Goal: Task Accomplishment & Management: Manage account settings

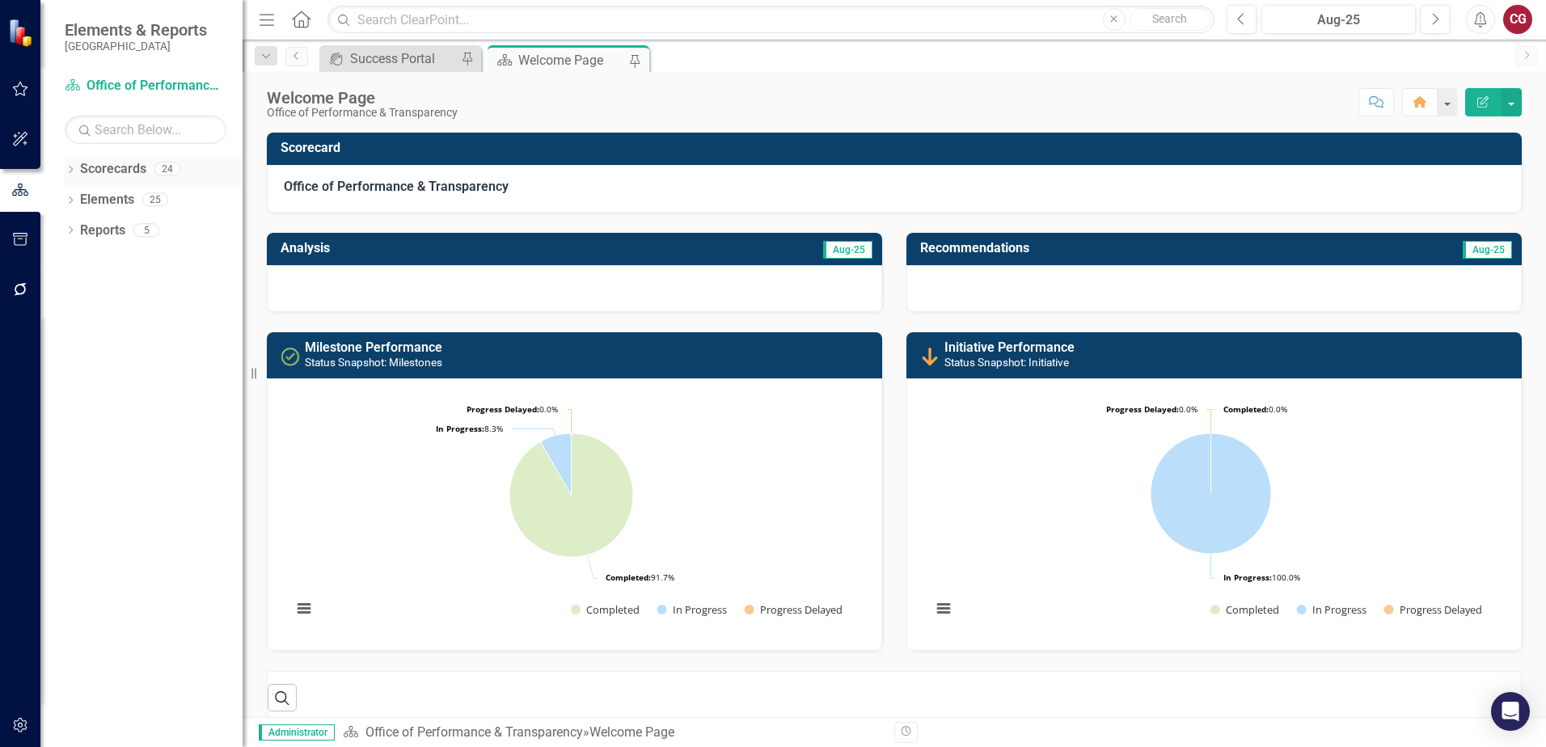
click at [72, 167] on icon "Dropdown" at bounding box center [70, 171] width 11 height 9
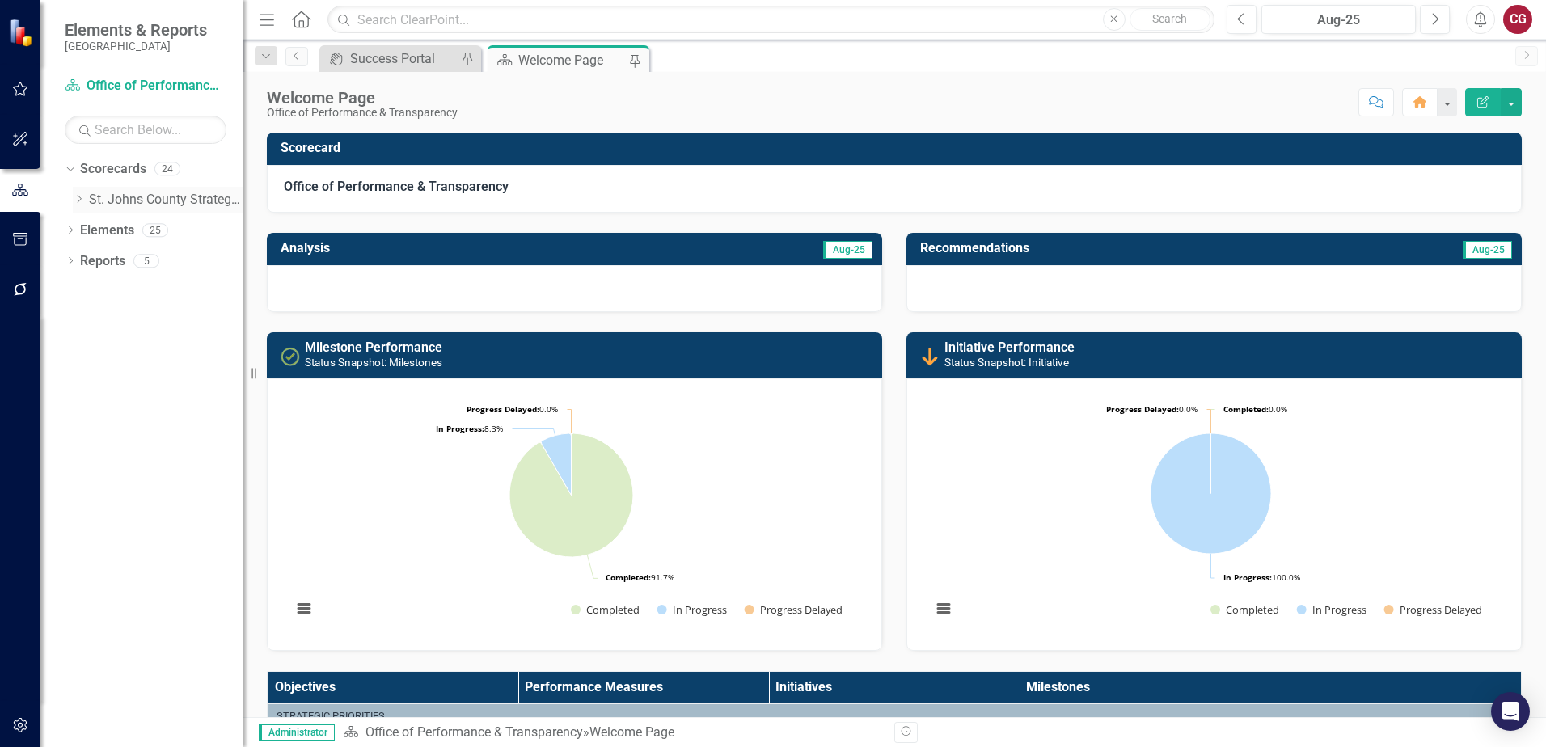
click at [79, 199] on icon "Dropdown" at bounding box center [79, 199] width 12 height 10
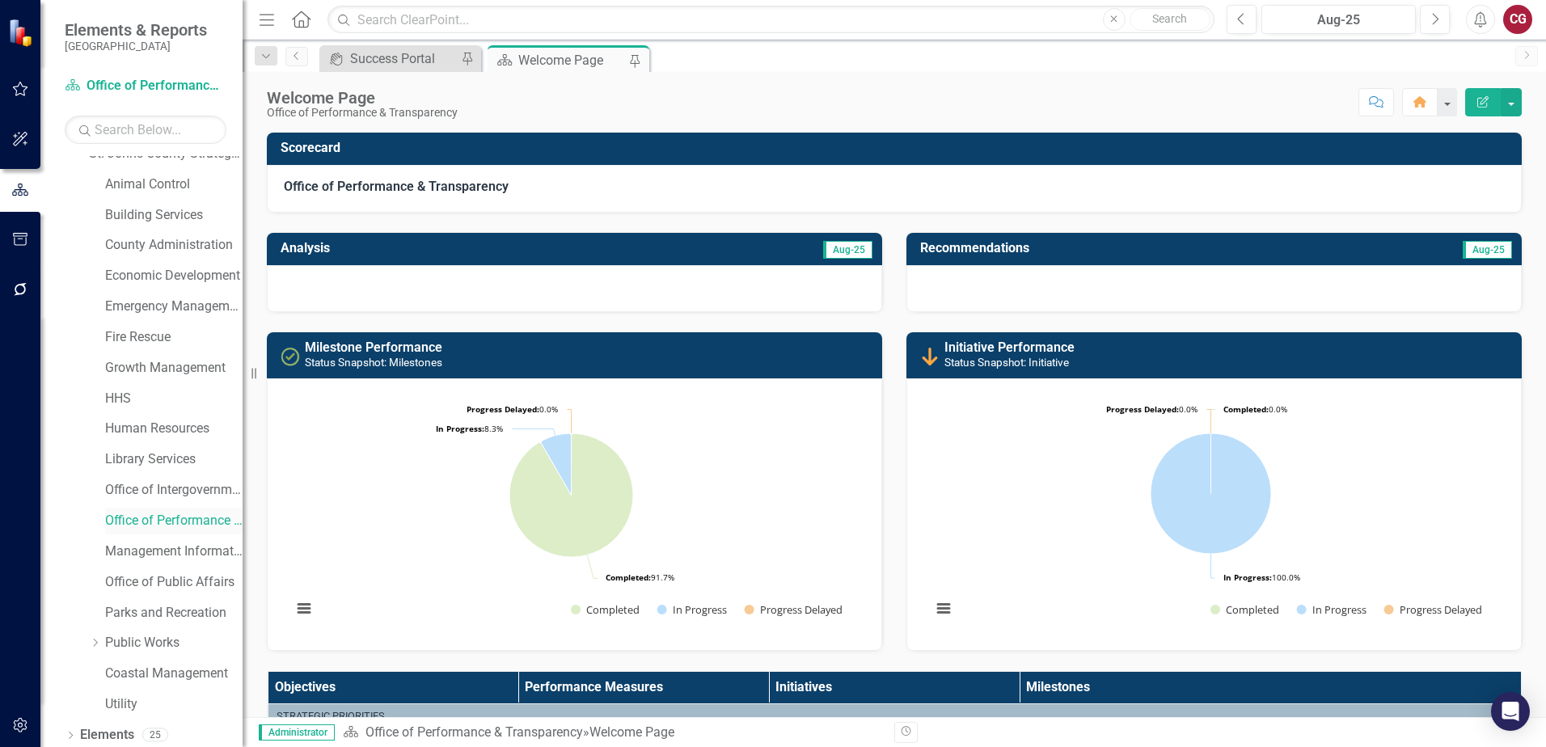
scroll to position [82, 0]
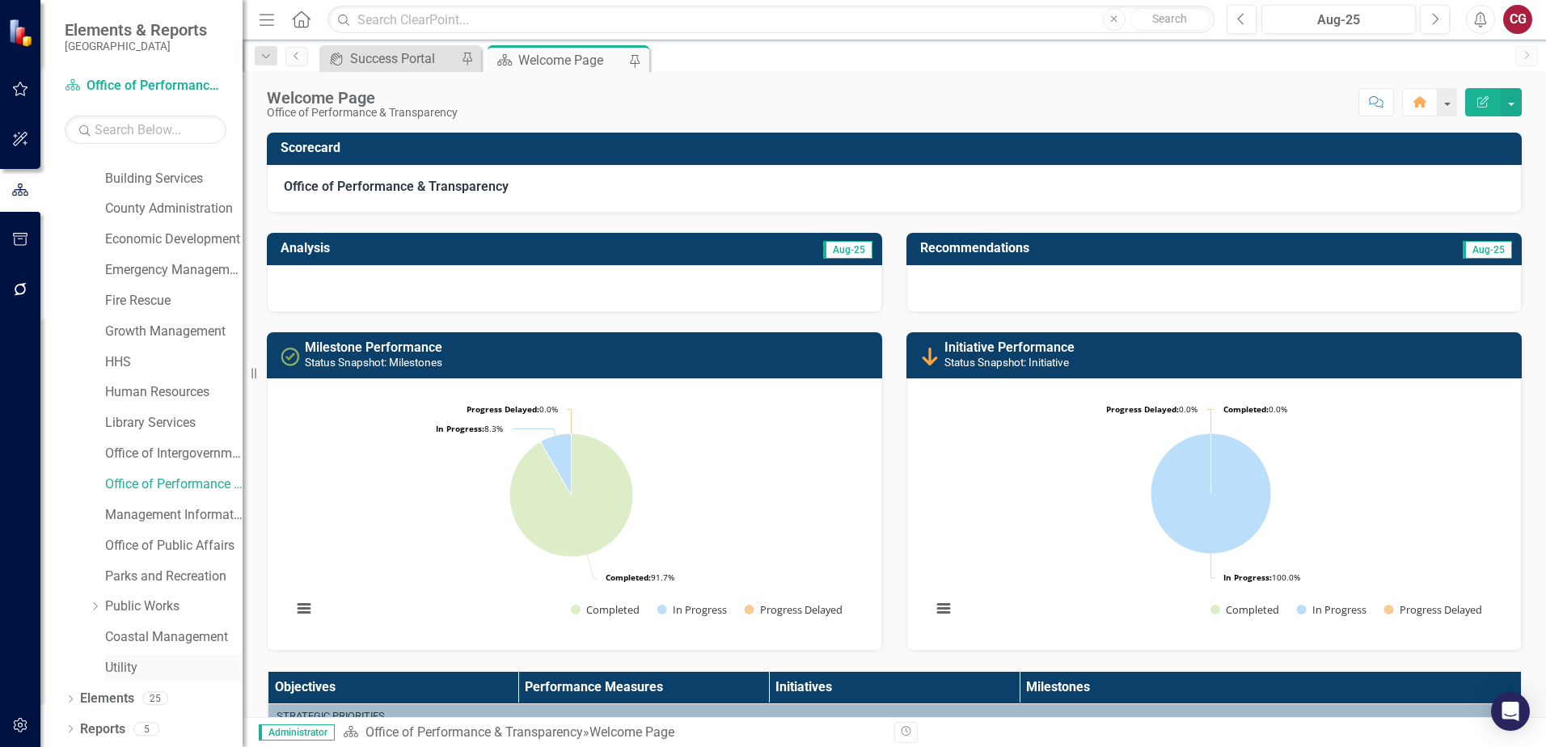
click at [118, 664] on link "Utility" at bounding box center [173, 668] width 137 height 19
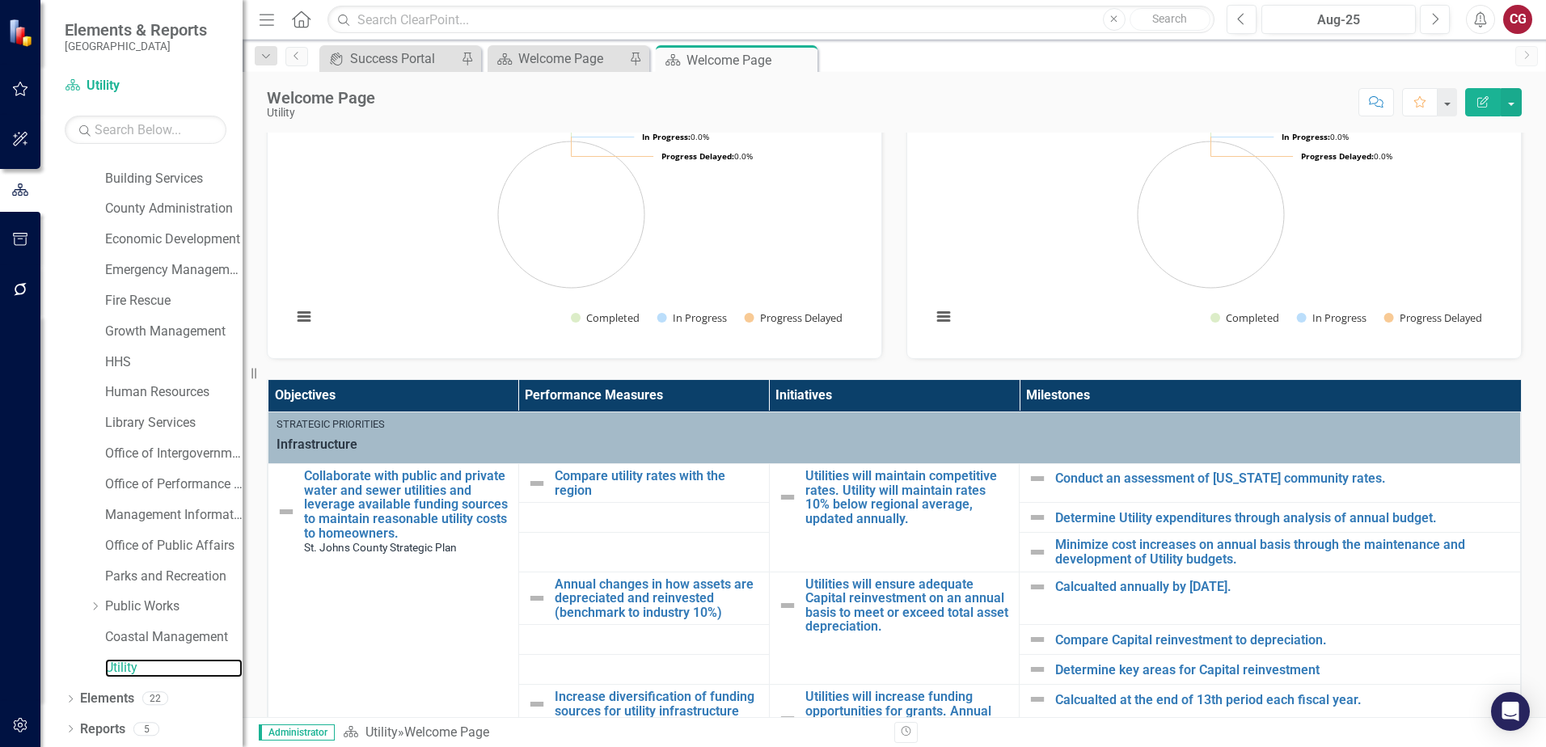
scroll to position [243, 0]
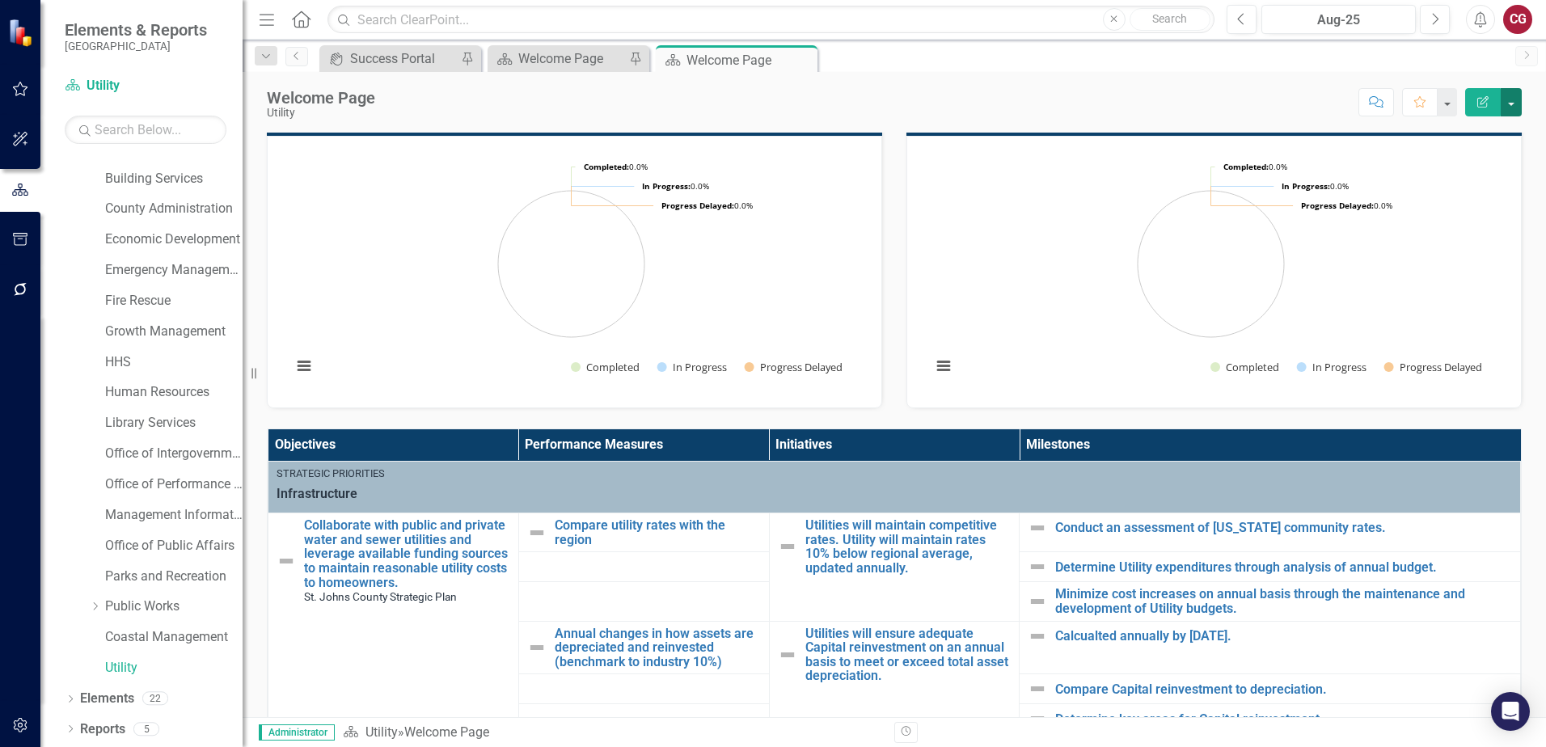
click at [1509, 101] on button "button" at bounding box center [1511, 102] width 21 height 28
click at [1469, 120] on link "Edit Edit Scorecard" at bounding box center [1455, 132] width 131 height 30
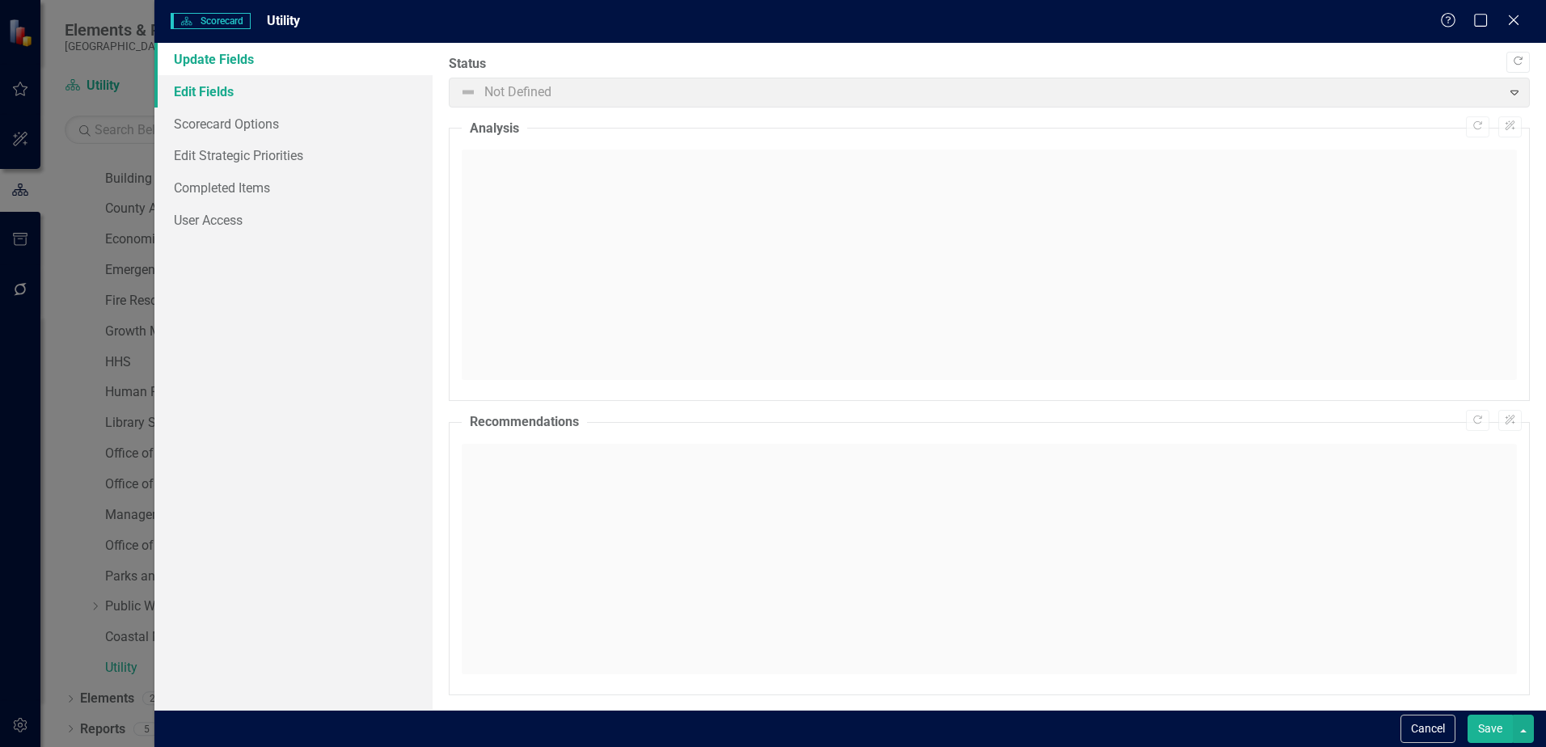
click at [222, 91] on link "Edit Fields" at bounding box center [293, 91] width 278 height 32
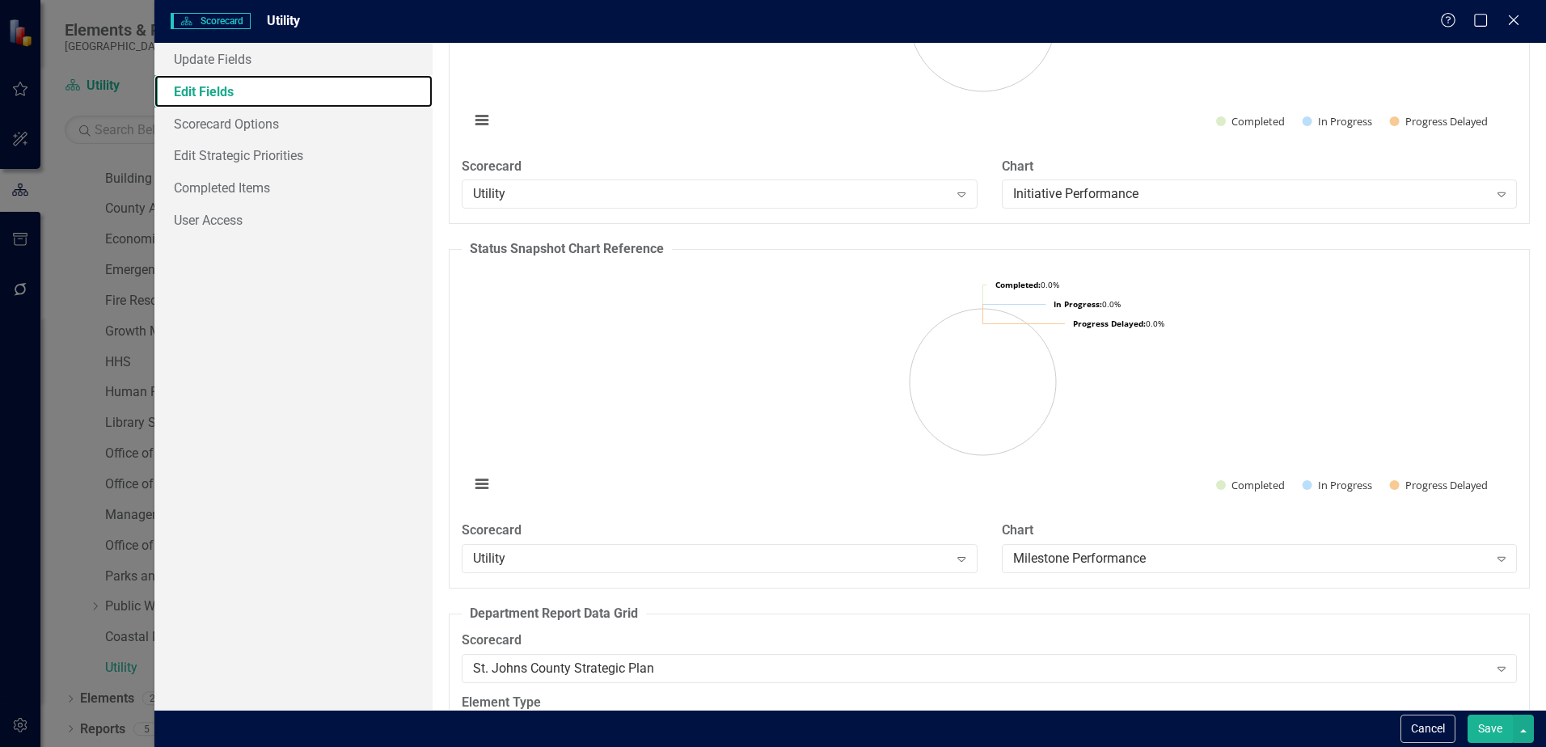
scroll to position [2065, 0]
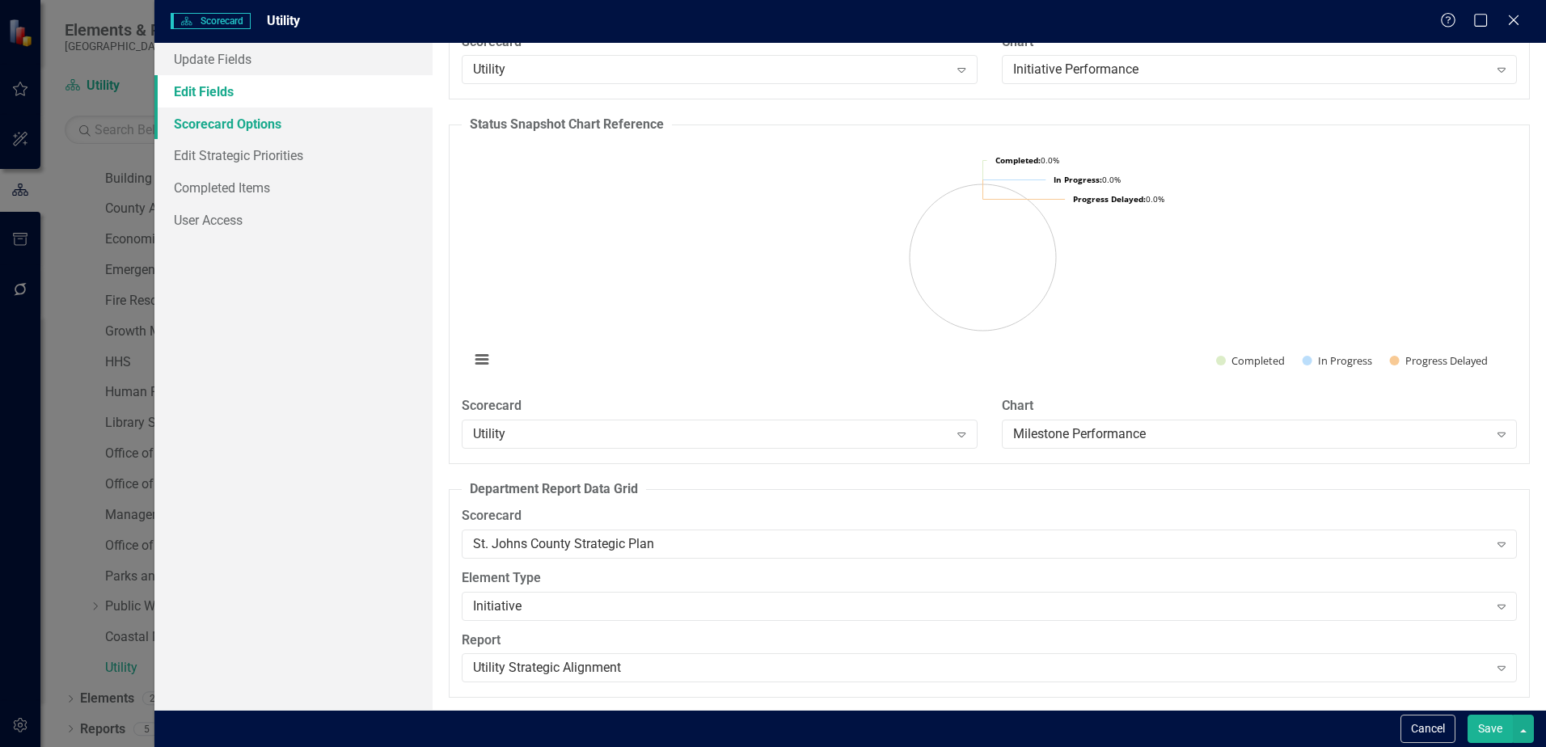
click at [268, 137] on link "Scorecard Options" at bounding box center [293, 124] width 278 height 32
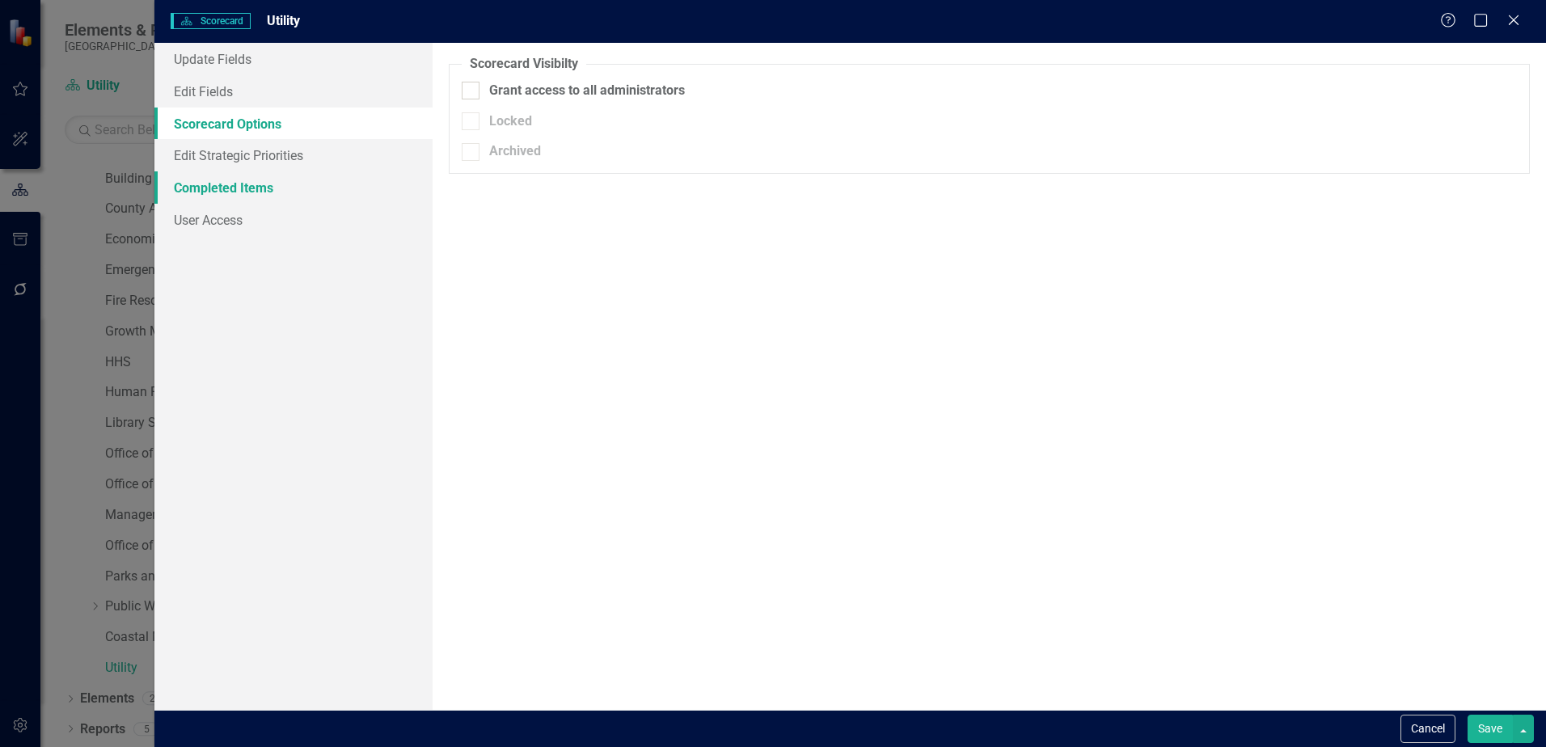
click at [260, 184] on link "Completed Items" at bounding box center [293, 187] width 278 height 32
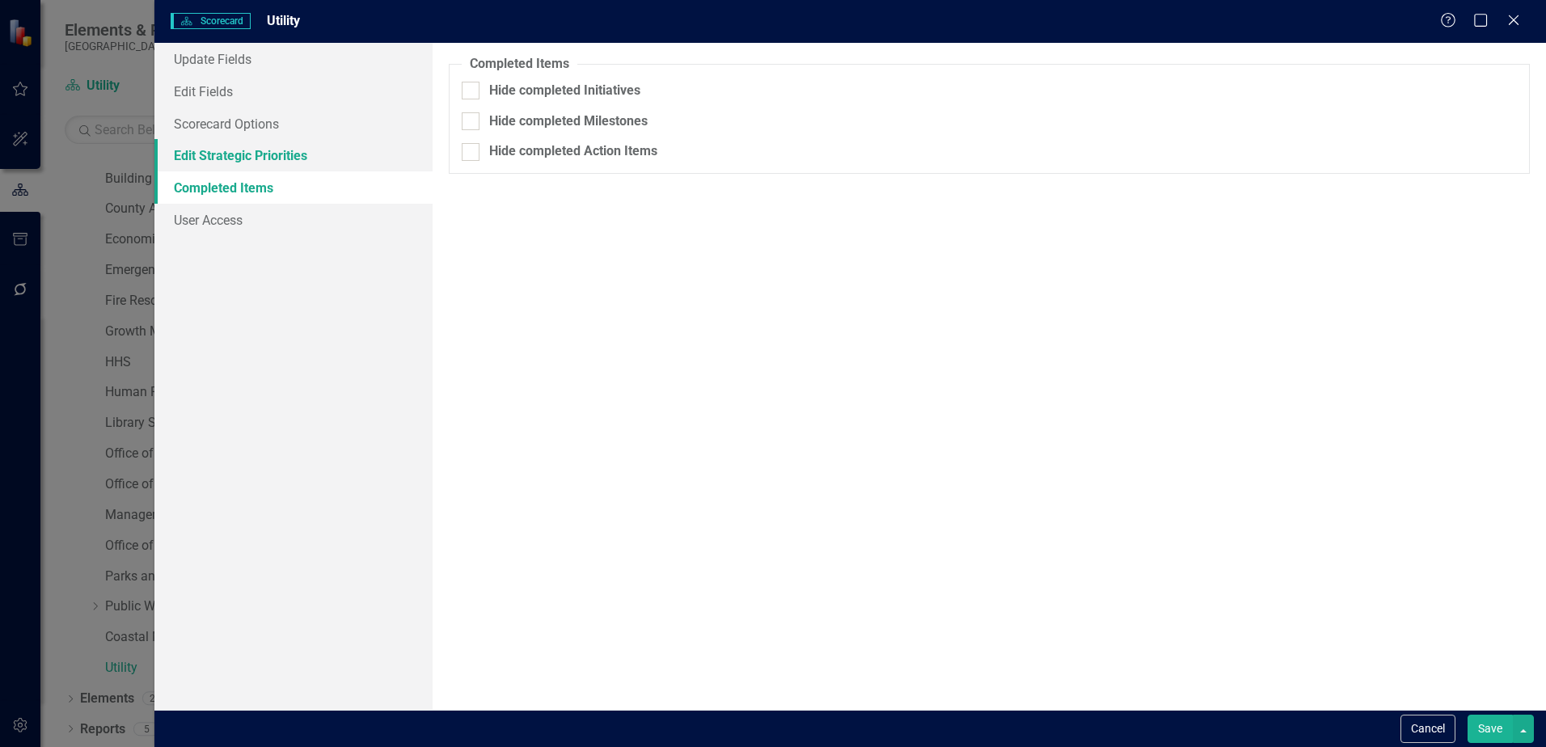
click at [256, 156] on link "Edit Strategic Priorities" at bounding box center [293, 155] width 278 height 32
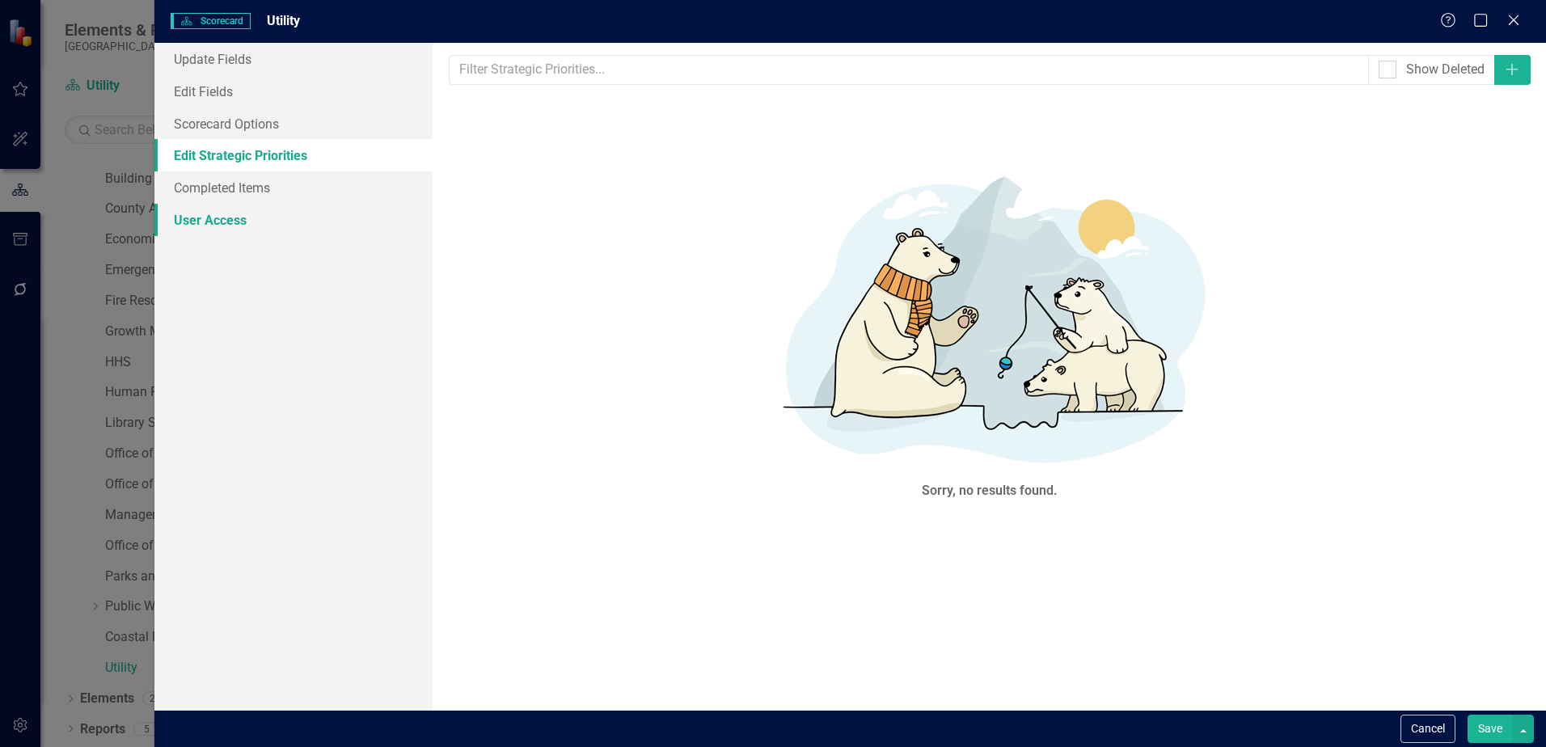
click at [252, 209] on link "User Access" at bounding box center [293, 220] width 278 height 32
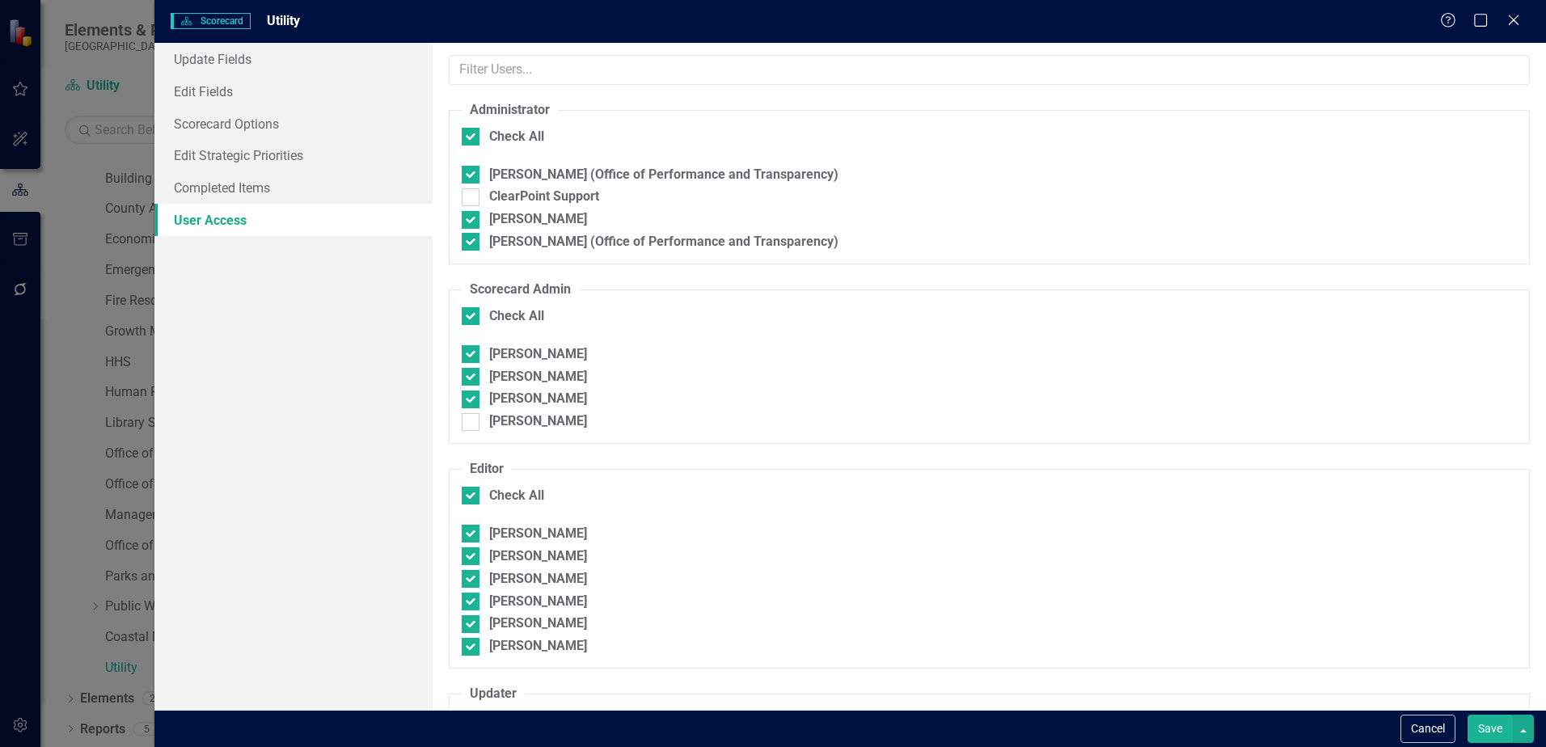
checkbox input "false"
click at [1413, 731] on button "Cancel" at bounding box center [1428, 729] width 55 height 28
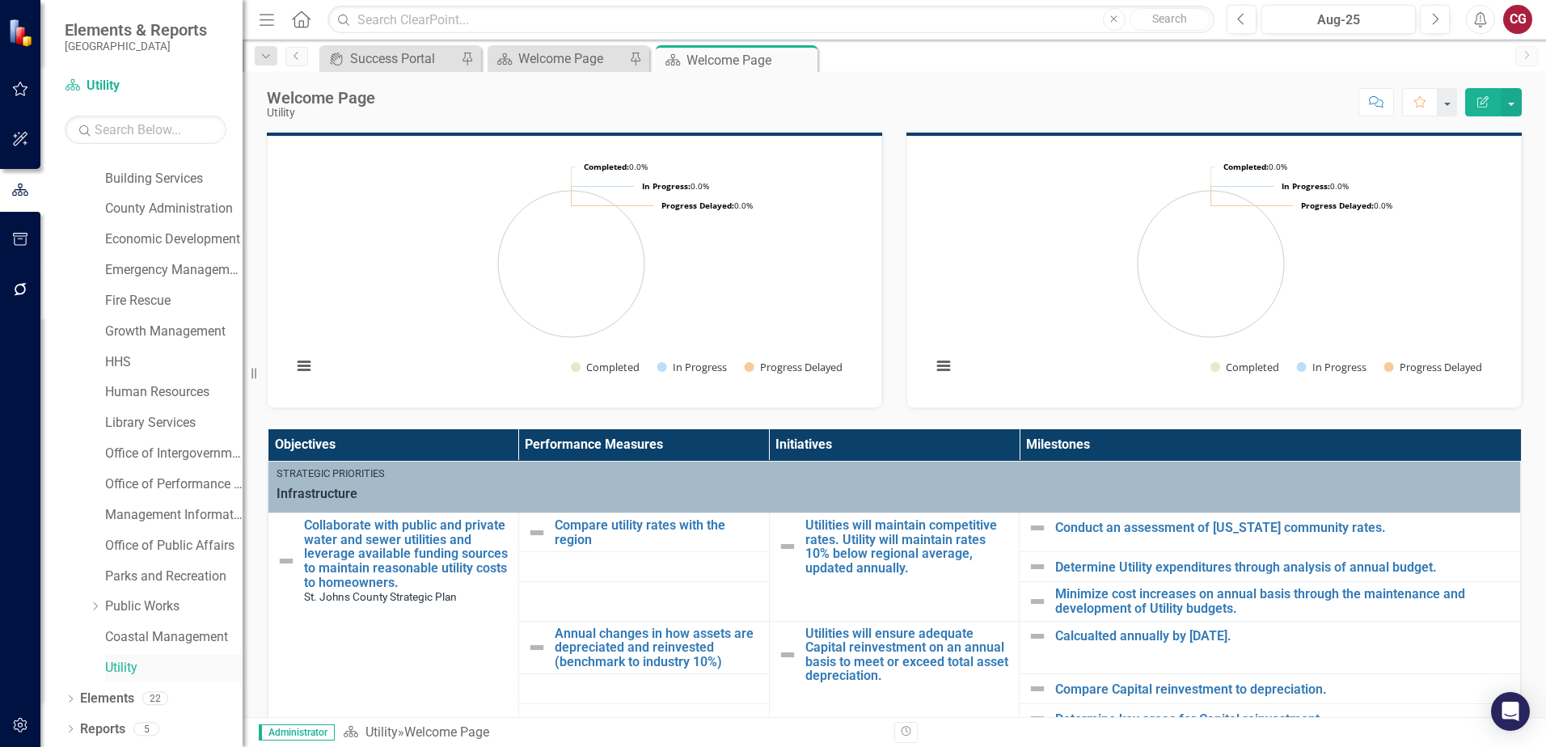
click at [129, 659] on link "Utility" at bounding box center [173, 668] width 137 height 19
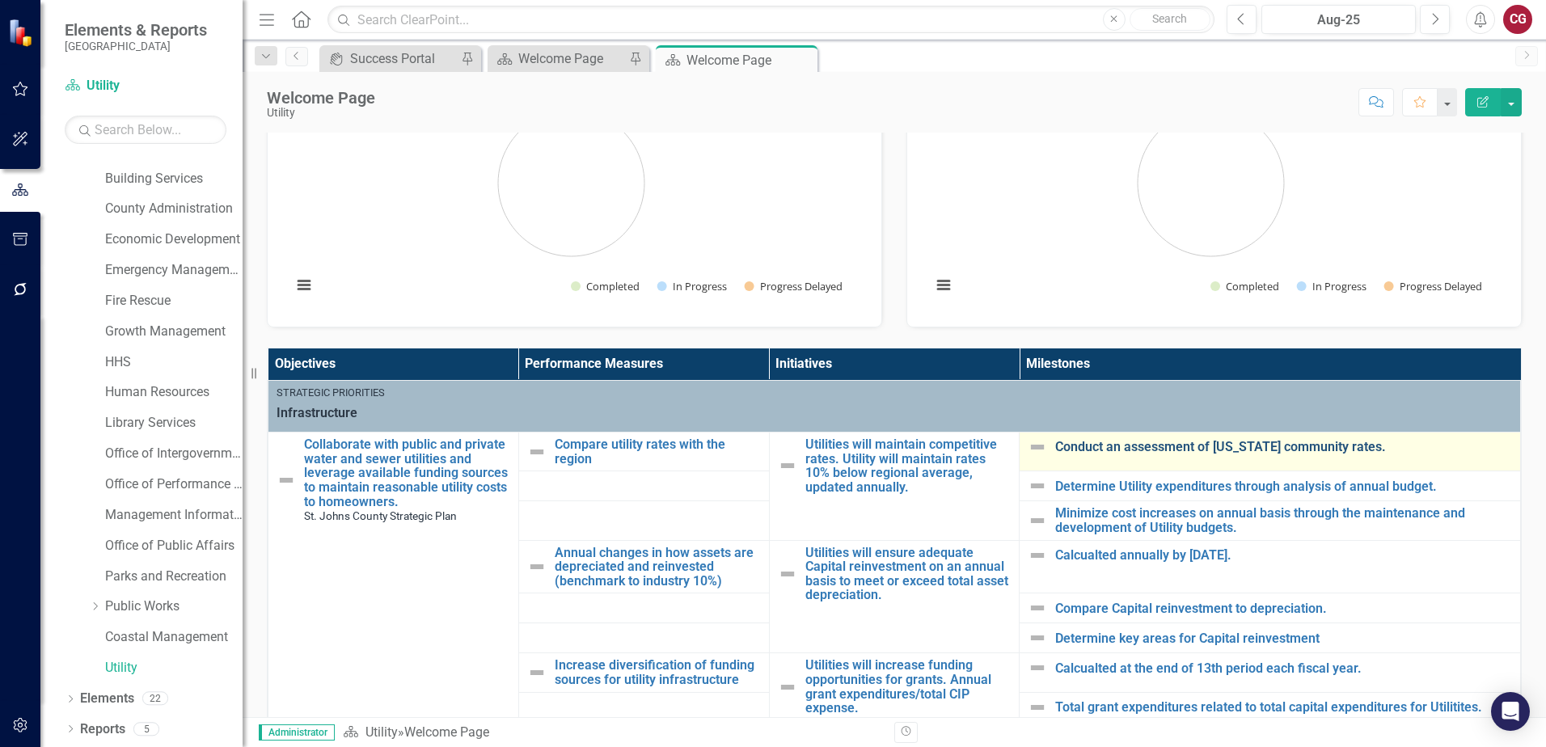
click at [1168, 440] on link "Conduct an assessment of [US_STATE] community rates." at bounding box center [1283, 447] width 457 height 15
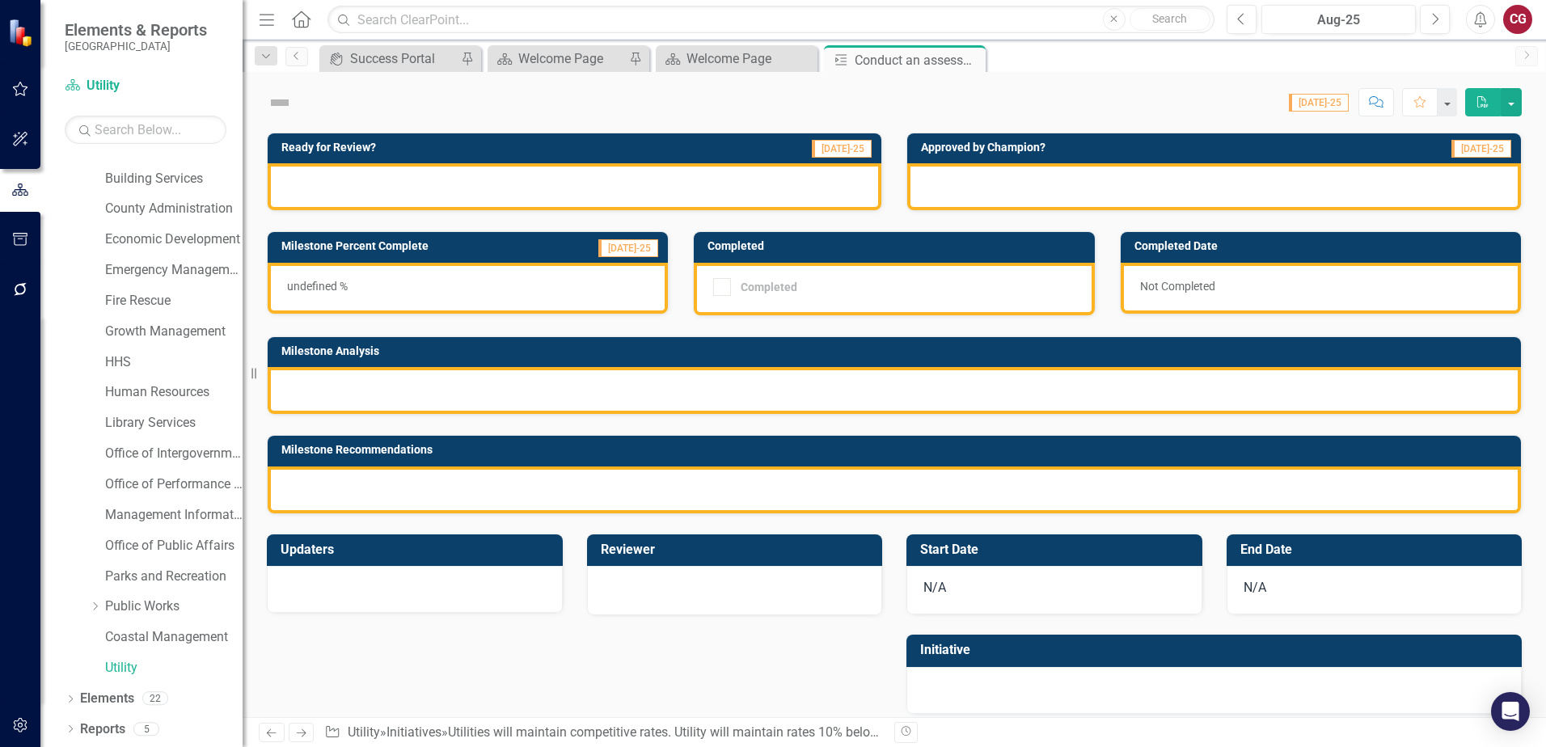
checkbox input "true"
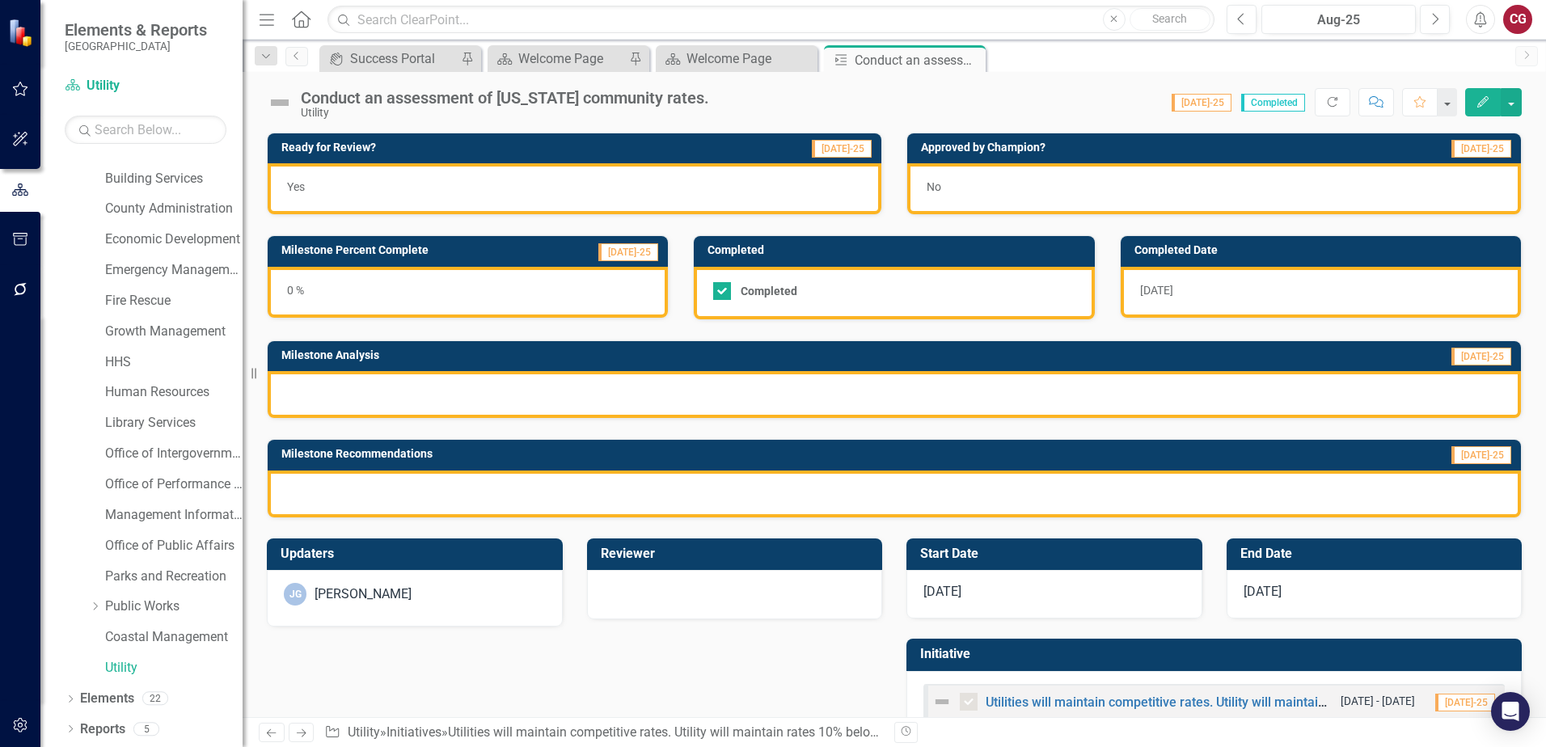
checkbox input "true"
click at [138, 664] on link "Utility" at bounding box center [173, 668] width 137 height 19
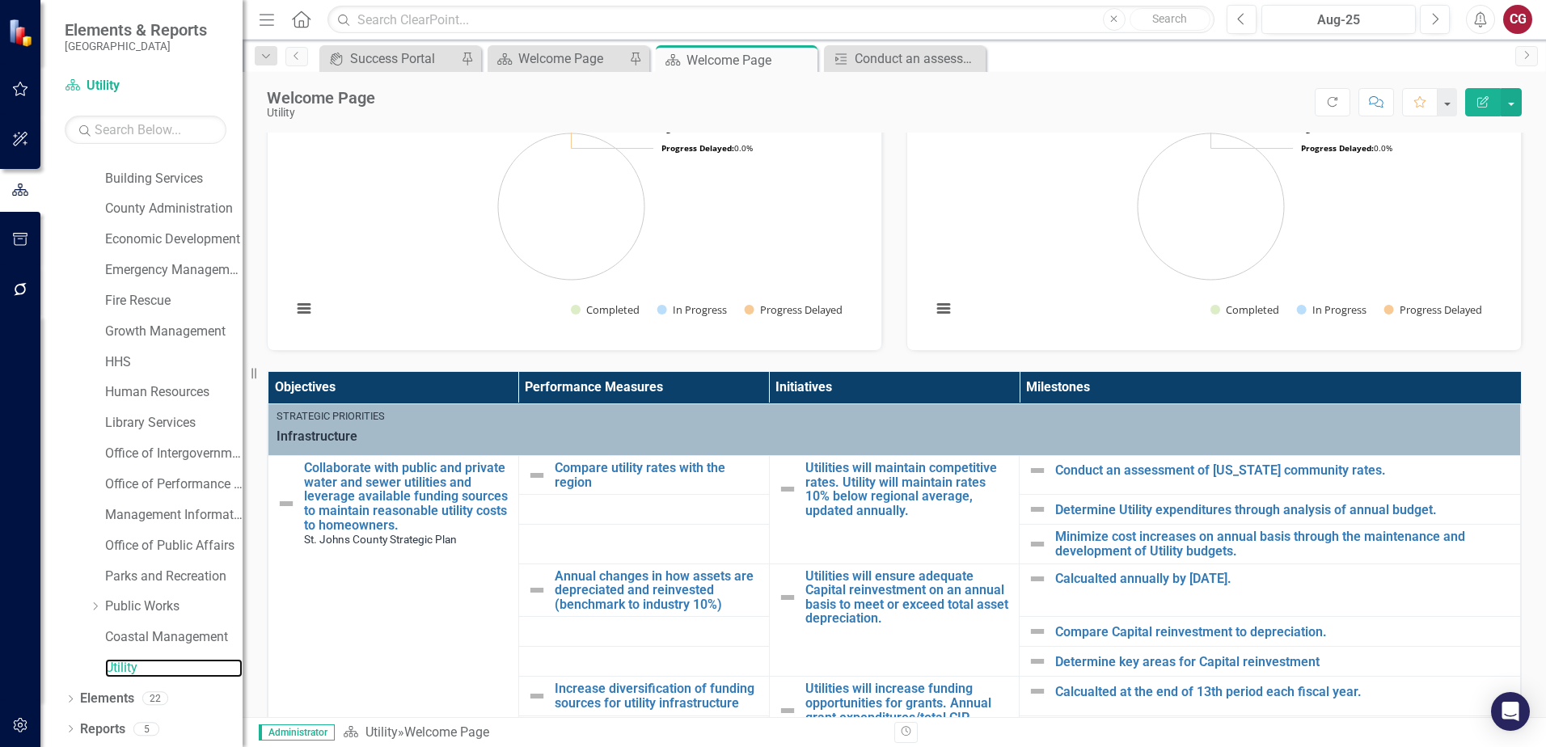
scroll to position [404, 0]
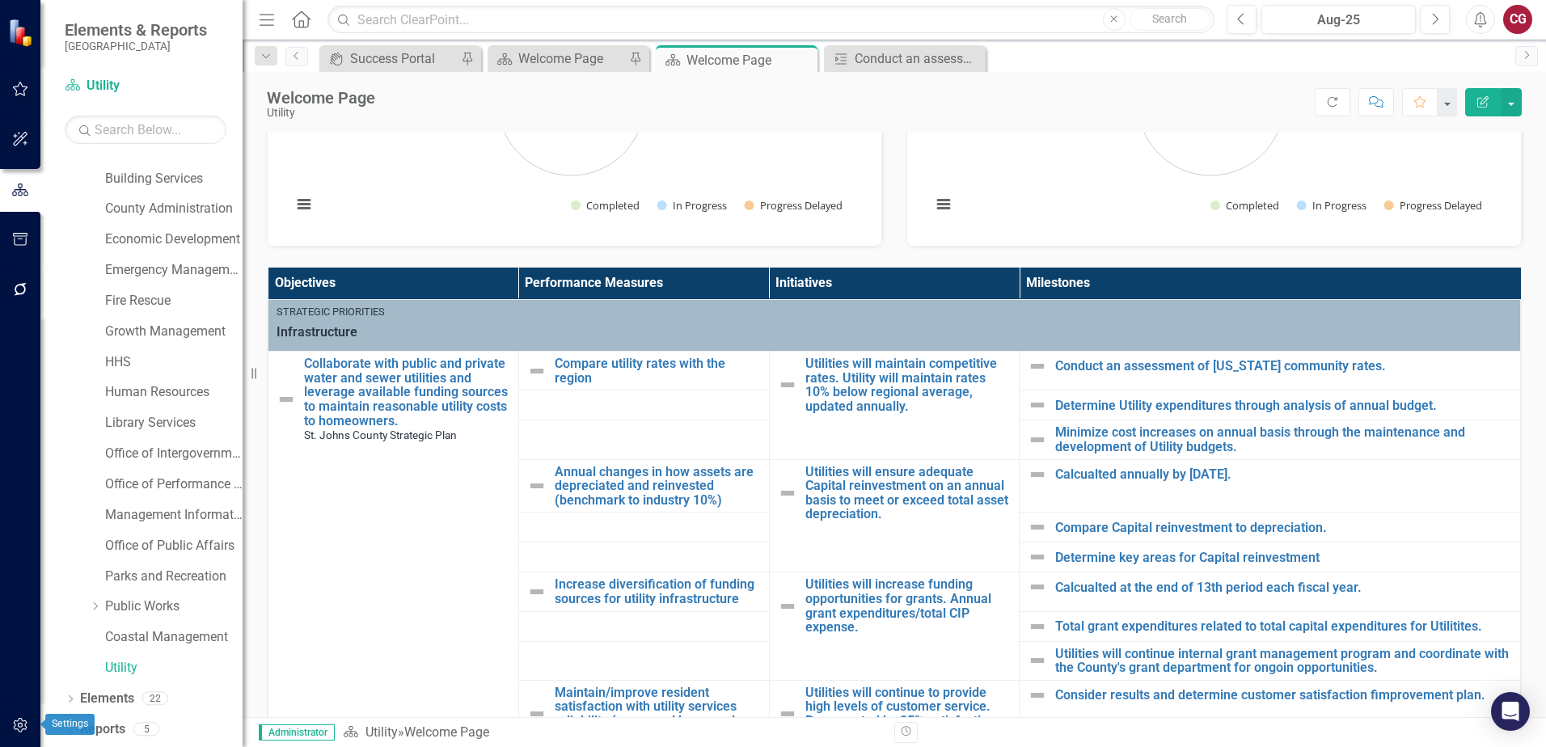
click at [12, 721] on icon "button" at bounding box center [20, 725] width 17 height 13
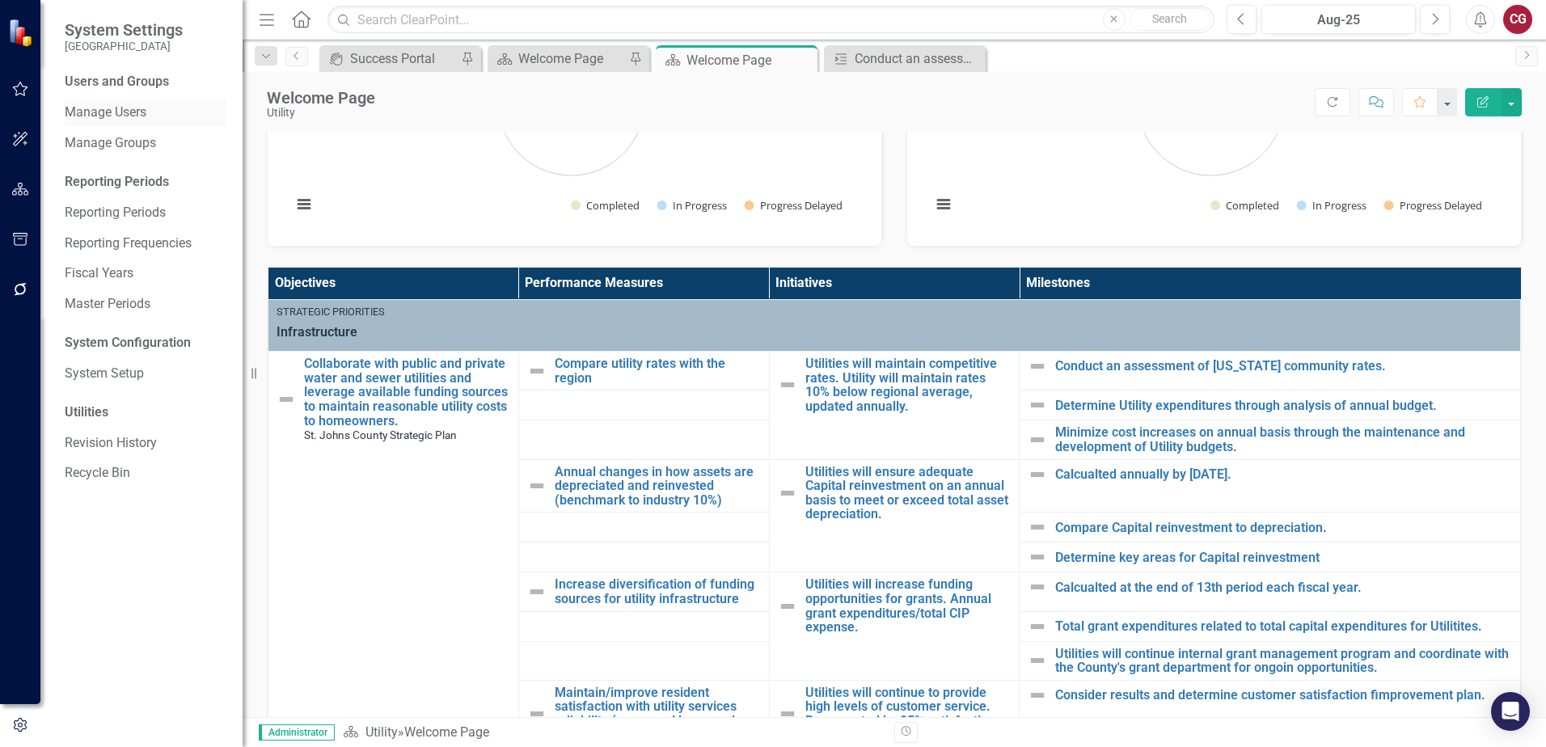
click at [111, 114] on link "Manage Users" at bounding box center [146, 113] width 162 height 19
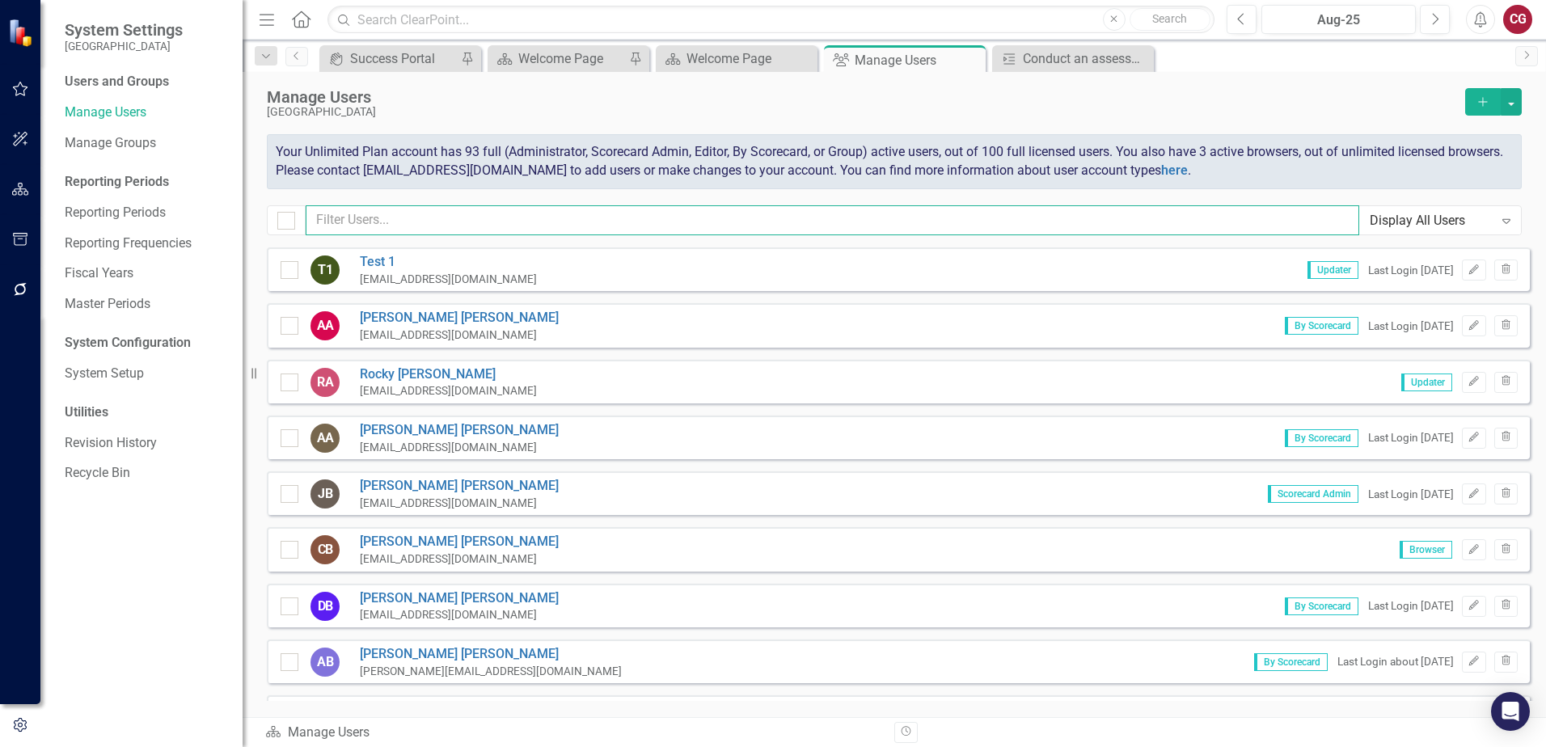
click at [443, 220] on input "text" at bounding box center [833, 220] width 1054 height 30
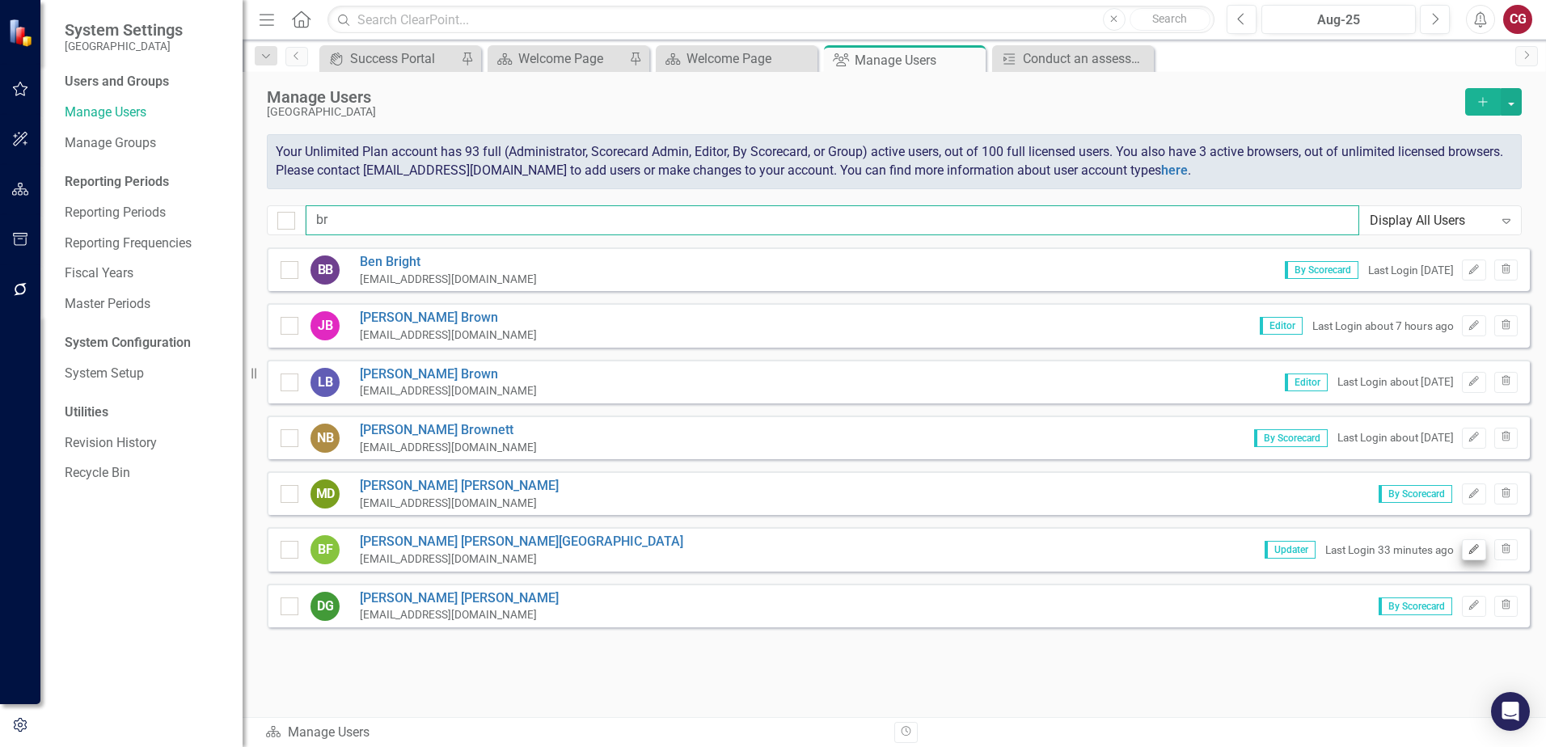
type input "br"
click at [1466, 552] on button "Edit" at bounding box center [1473, 549] width 23 height 21
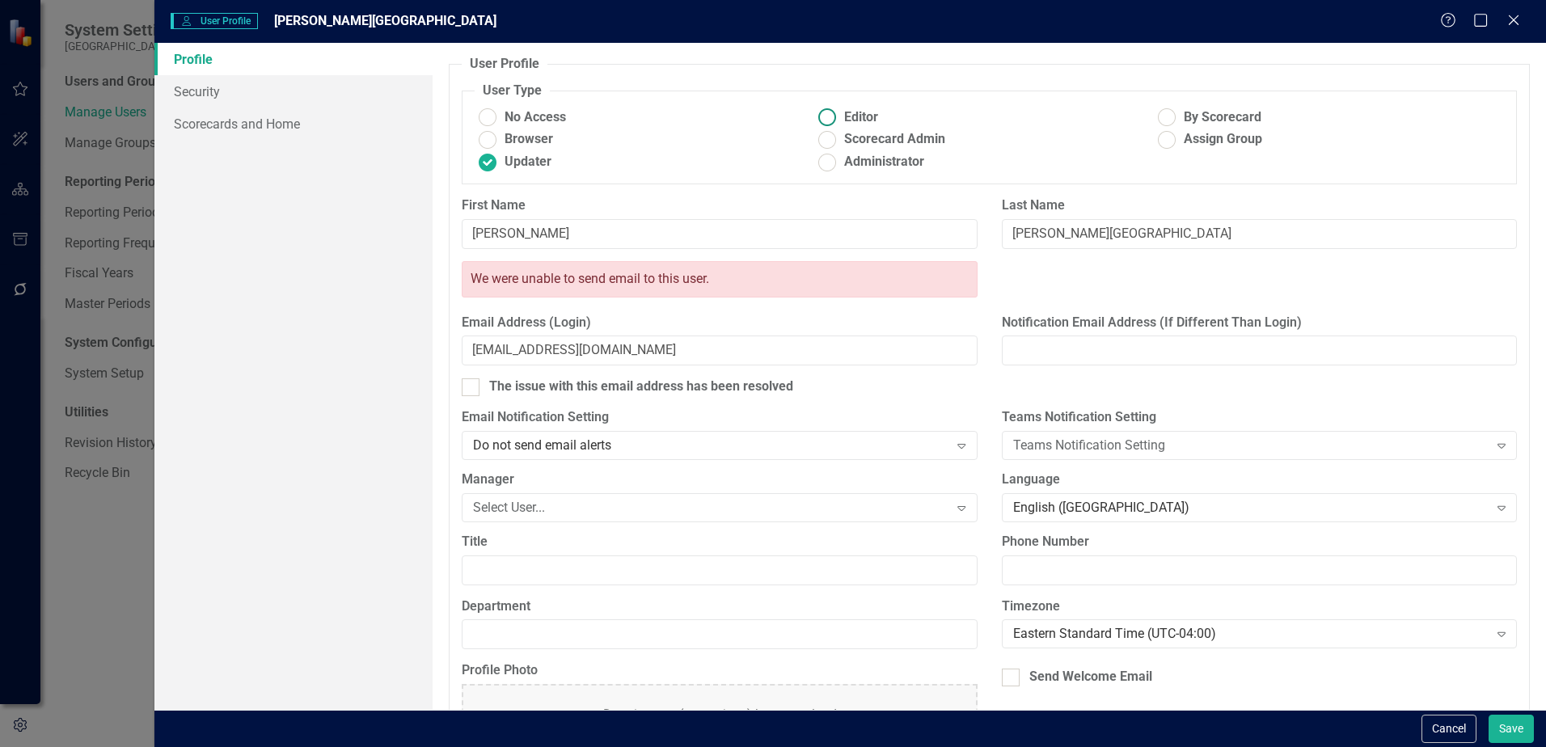
click at [826, 116] on ins at bounding box center [827, 117] width 25 height 25
click at [826, 116] on input "Editor" at bounding box center [827, 117] width 25 height 25
radio input "true"
click at [1515, 735] on button "Save" at bounding box center [1511, 729] width 45 height 28
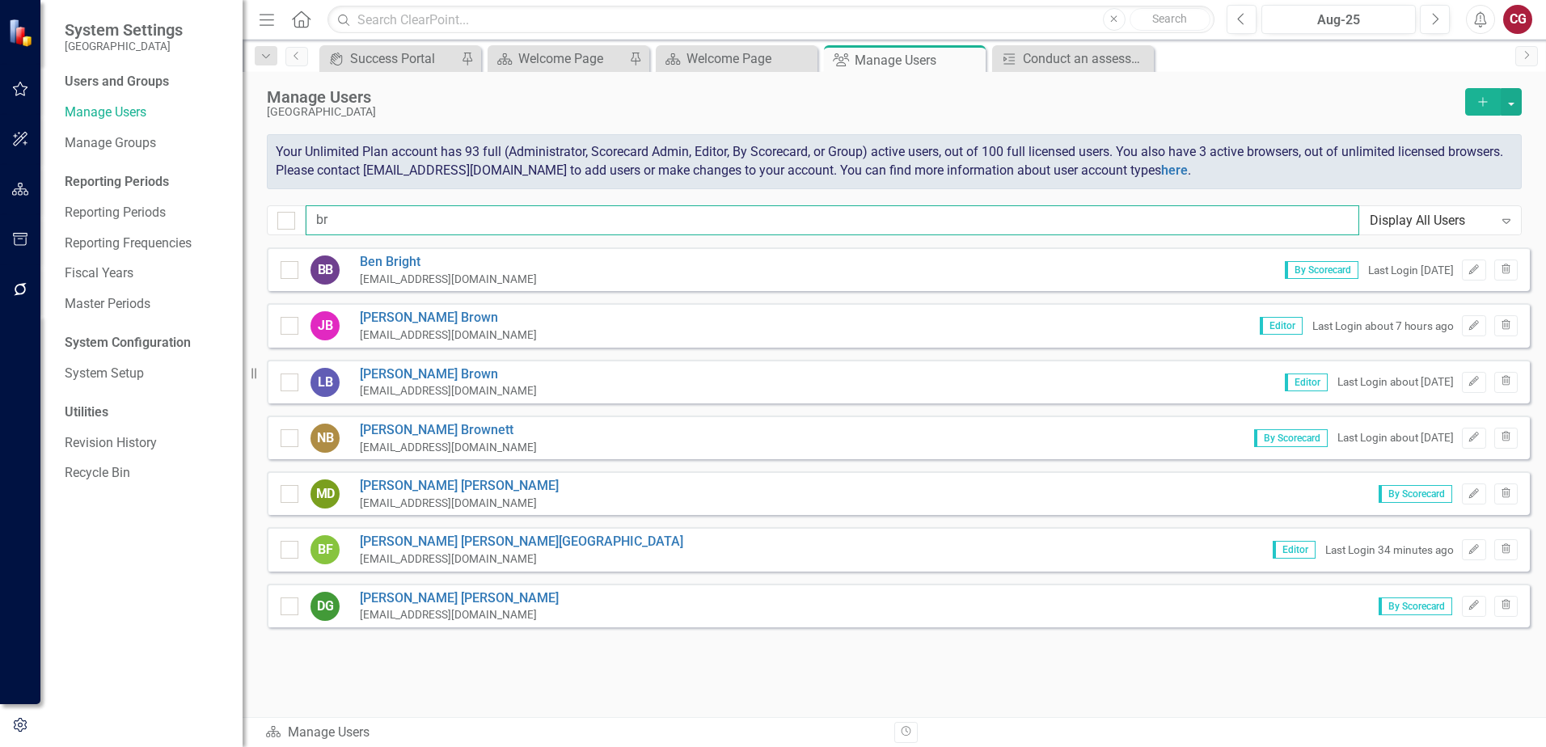
click at [354, 210] on input "br" at bounding box center [833, 220] width 1054 height 30
type input "b"
